Goal: Navigation & Orientation: Find specific page/section

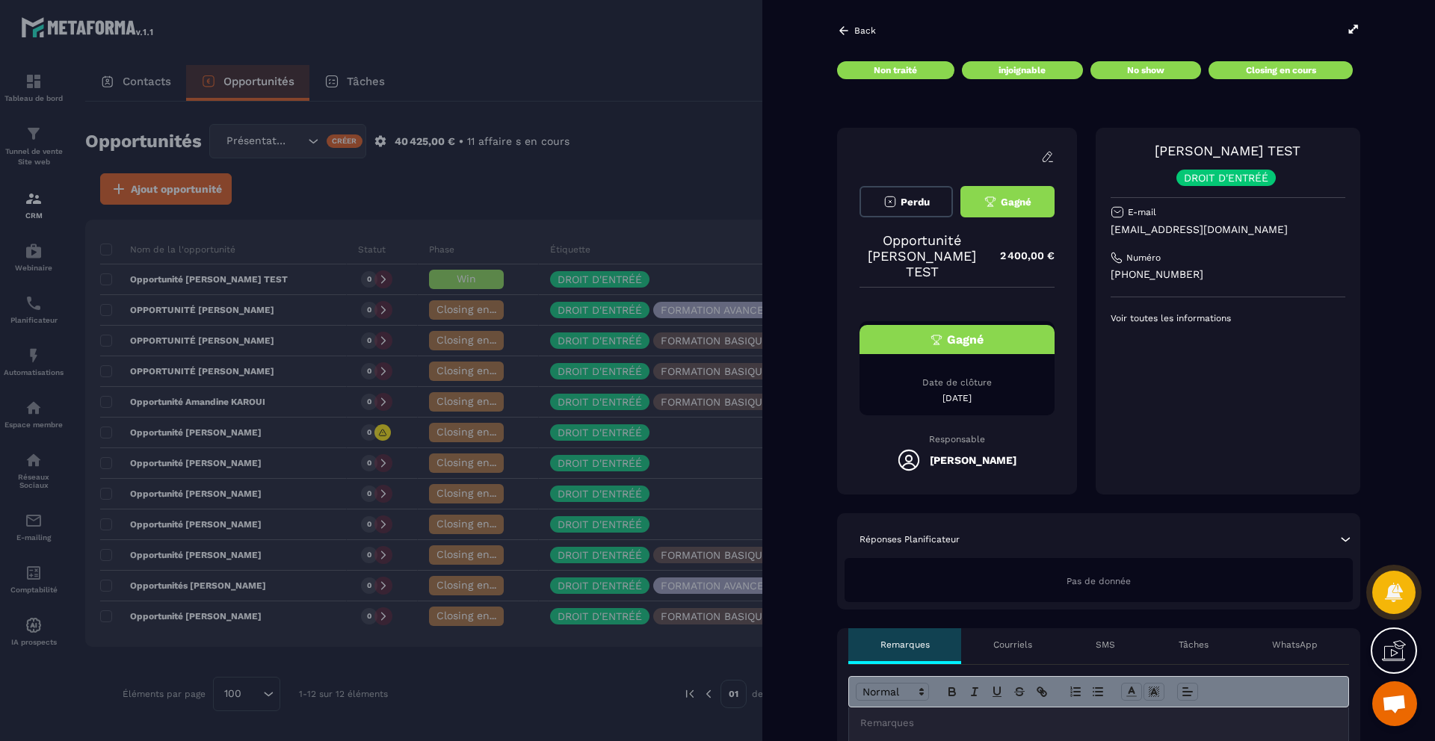
click at [844, 31] on icon at bounding box center [843, 30] width 13 height 13
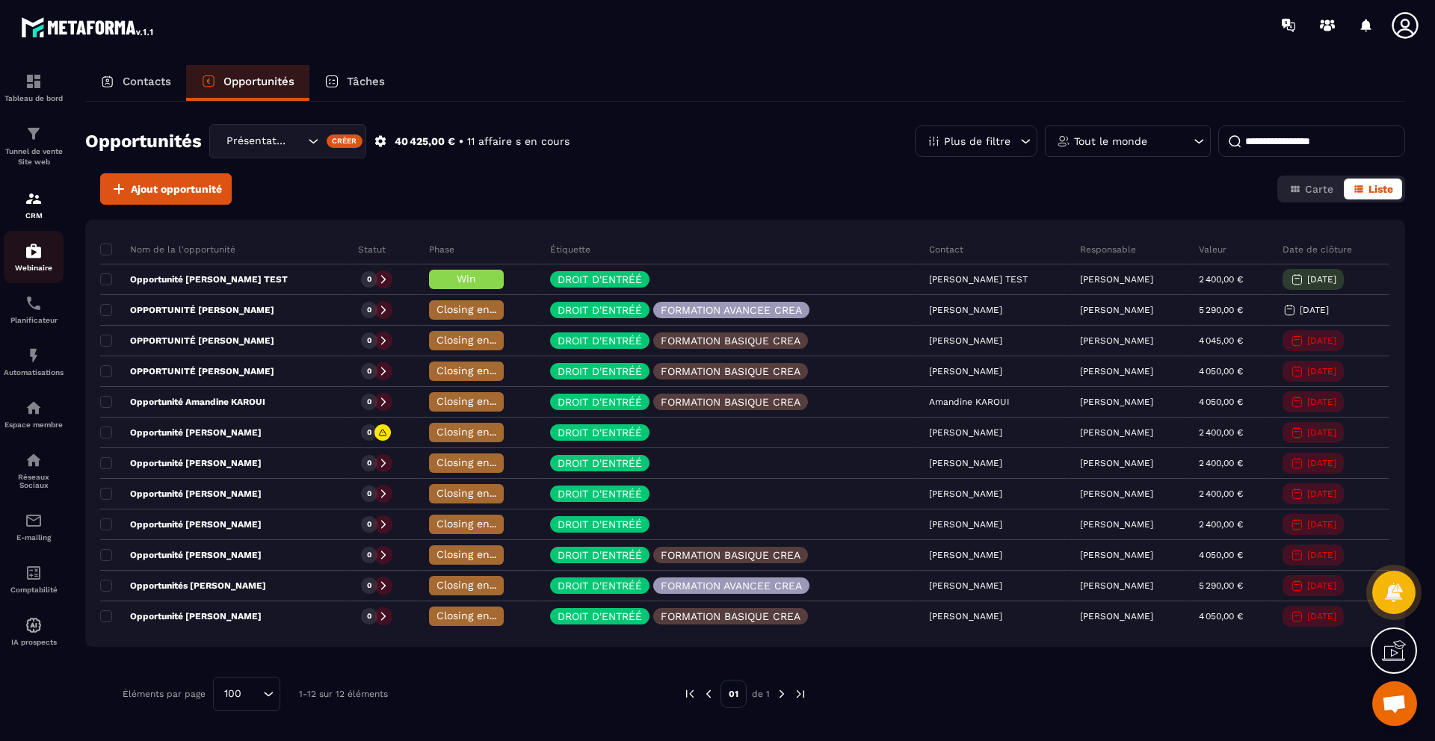
click at [29, 250] on img at bounding box center [34, 251] width 18 height 18
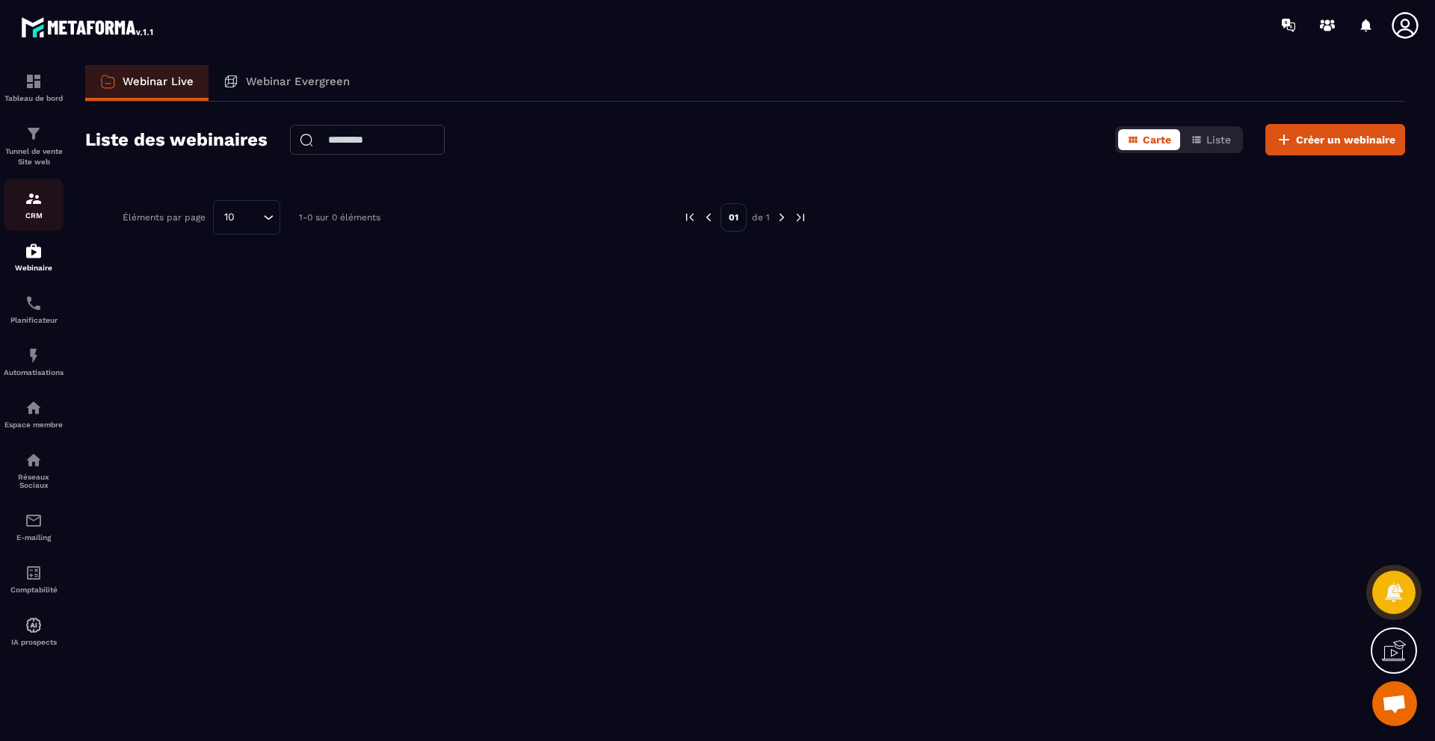
click at [28, 191] on img at bounding box center [34, 199] width 18 height 18
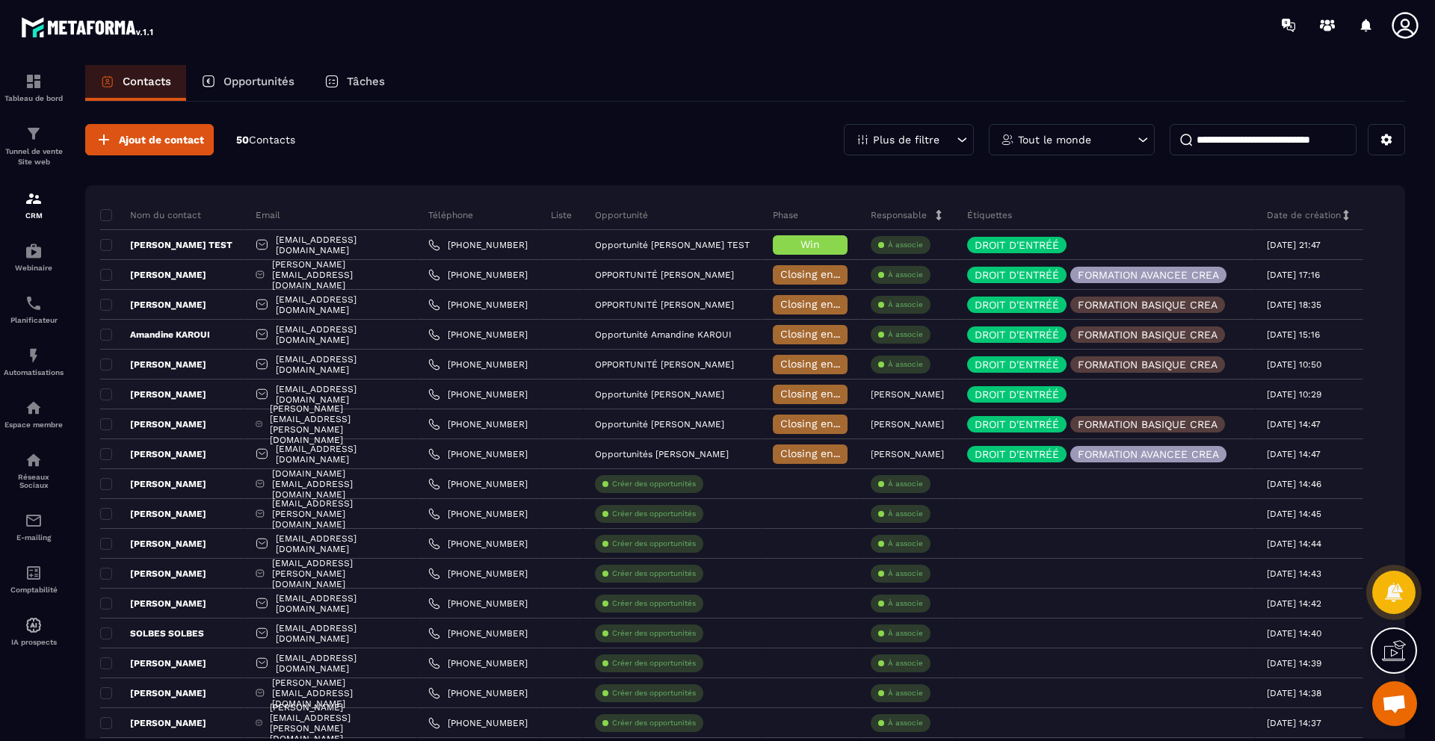
click at [347, 81] on div "Tâches" at bounding box center [354, 83] width 90 height 36
